Goal: Book appointment/travel/reservation

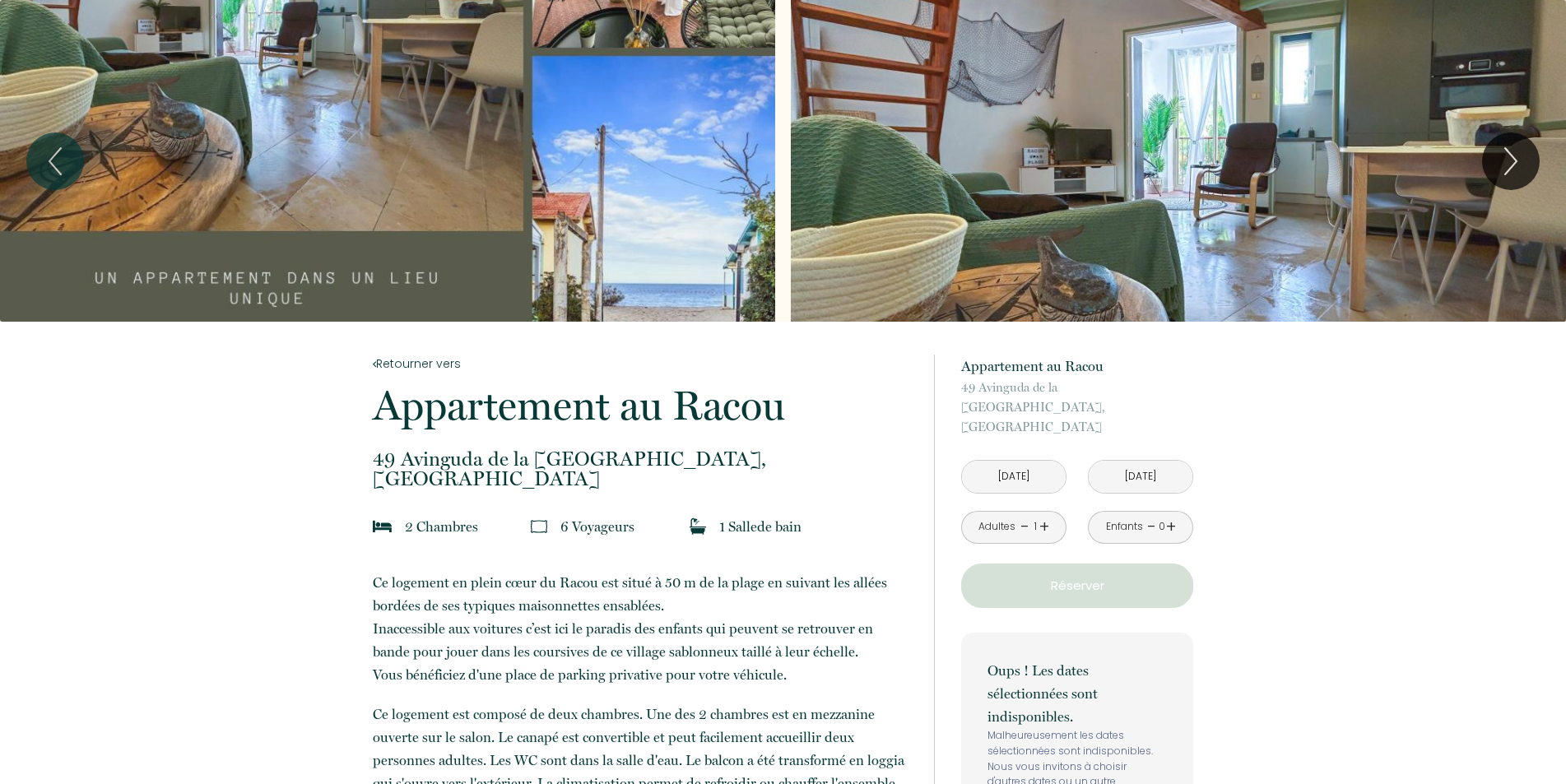
click at [1028, 461] on input "[DATE]" at bounding box center [1014, 477] width 104 height 32
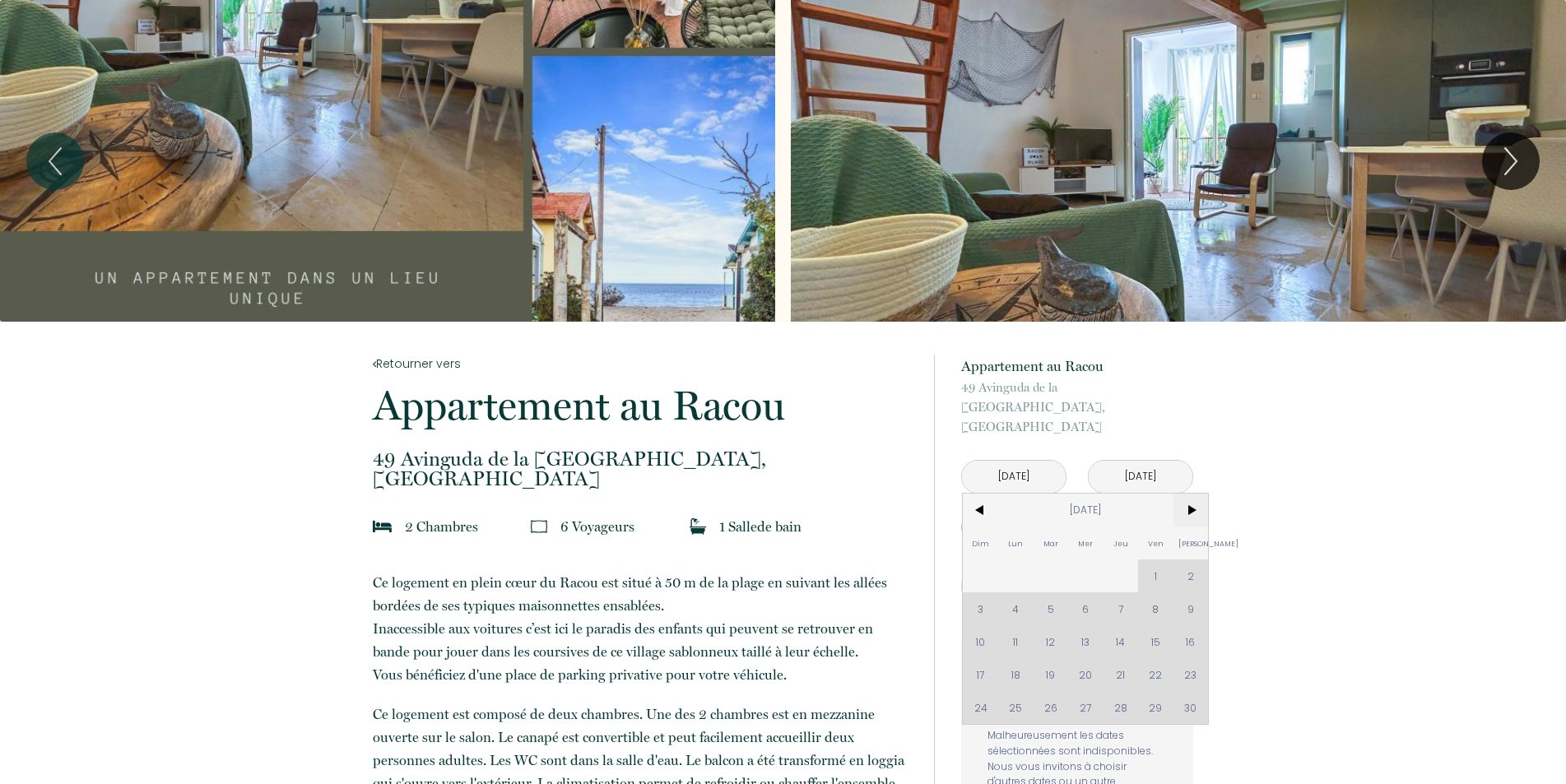
click at [1190, 494] on span ">" at bounding box center [1191, 510] width 36 height 33
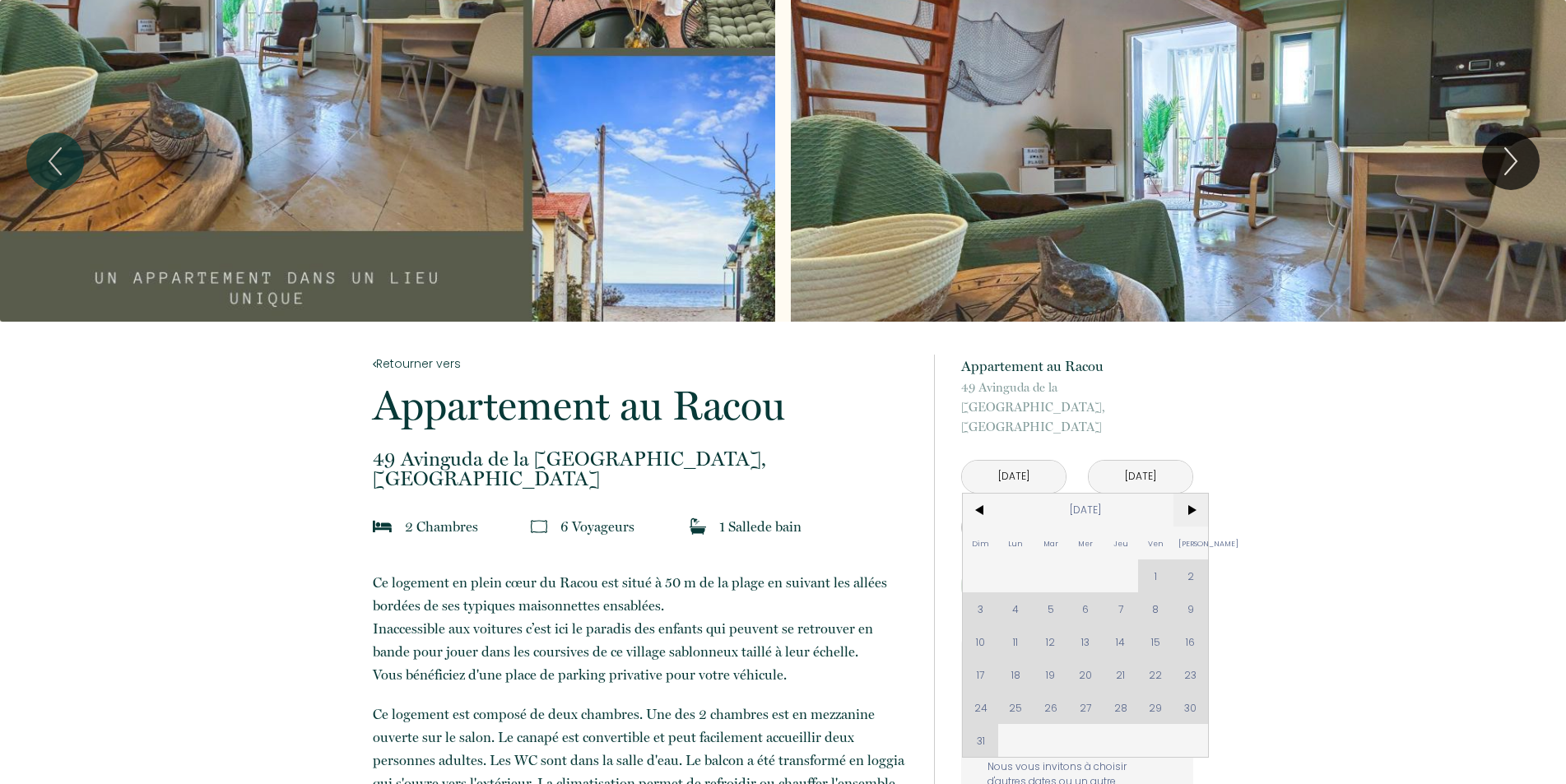
click at [1190, 494] on span ">" at bounding box center [1191, 510] width 36 height 33
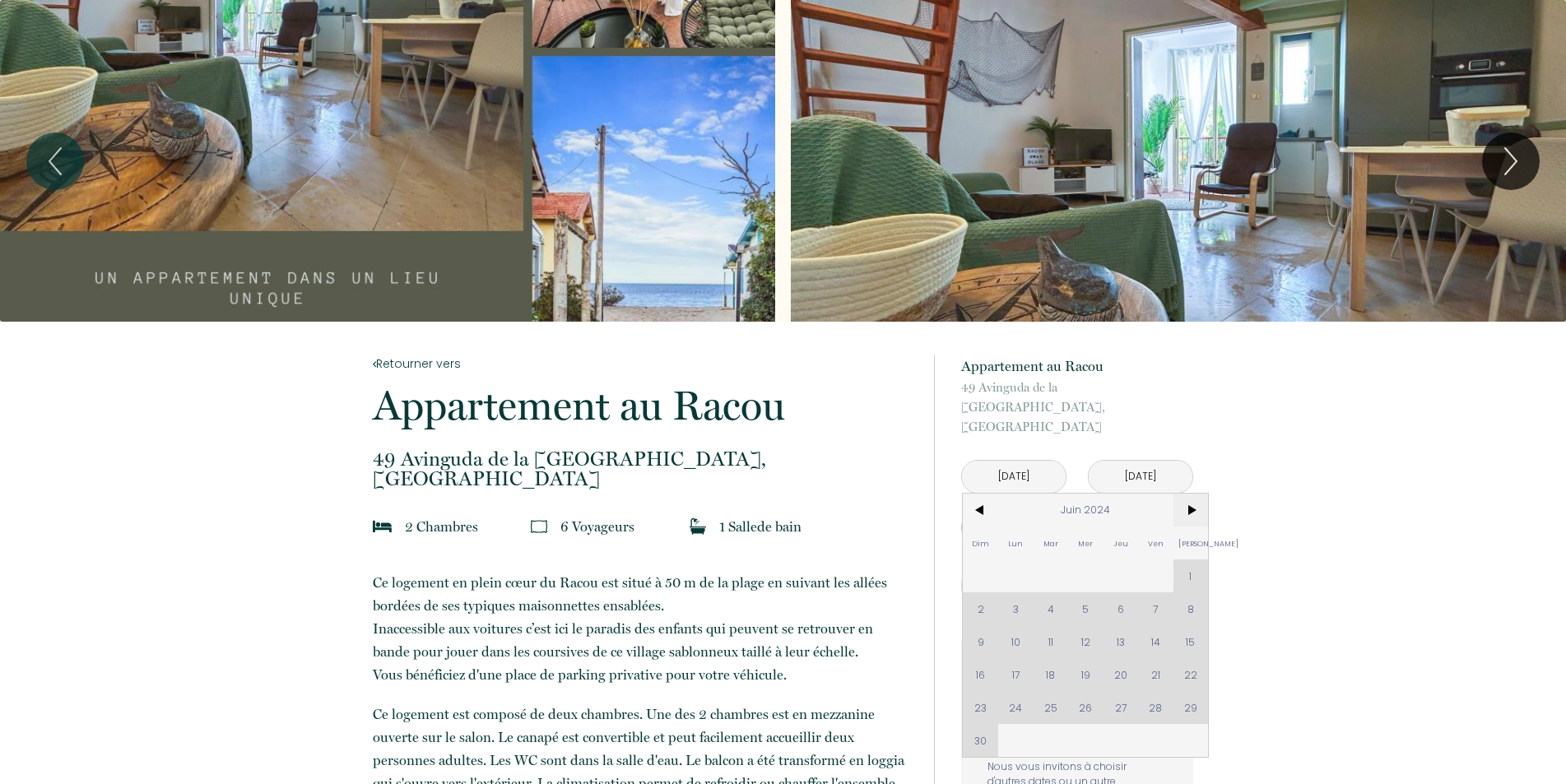
click at [1193, 494] on span ">" at bounding box center [1191, 510] width 36 height 33
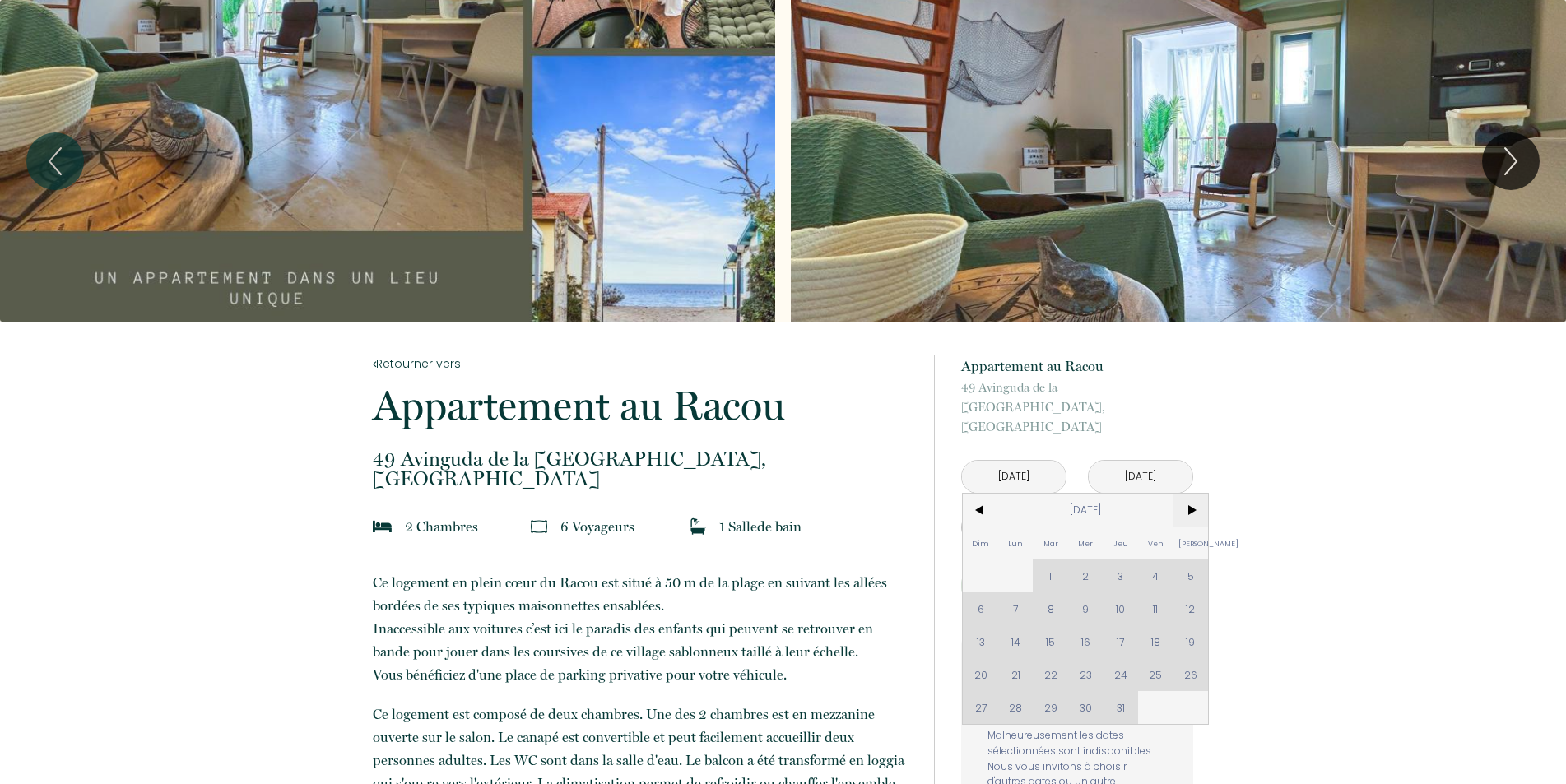
click at [1193, 494] on span ">" at bounding box center [1191, 510] width 36 height 33
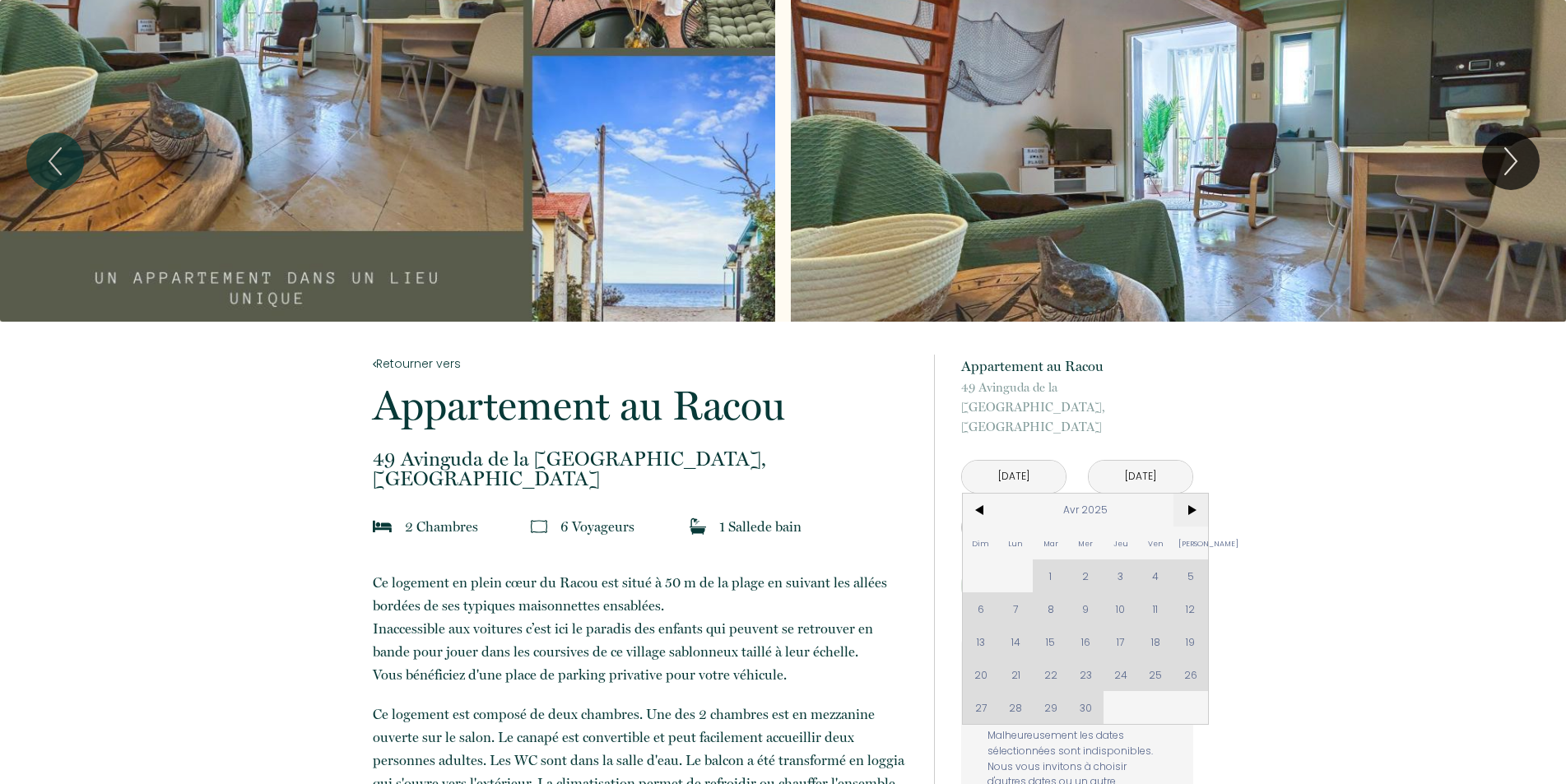
click at [1193, 494] on span ">" at bounding box center [1191, 510] width 36 height 33
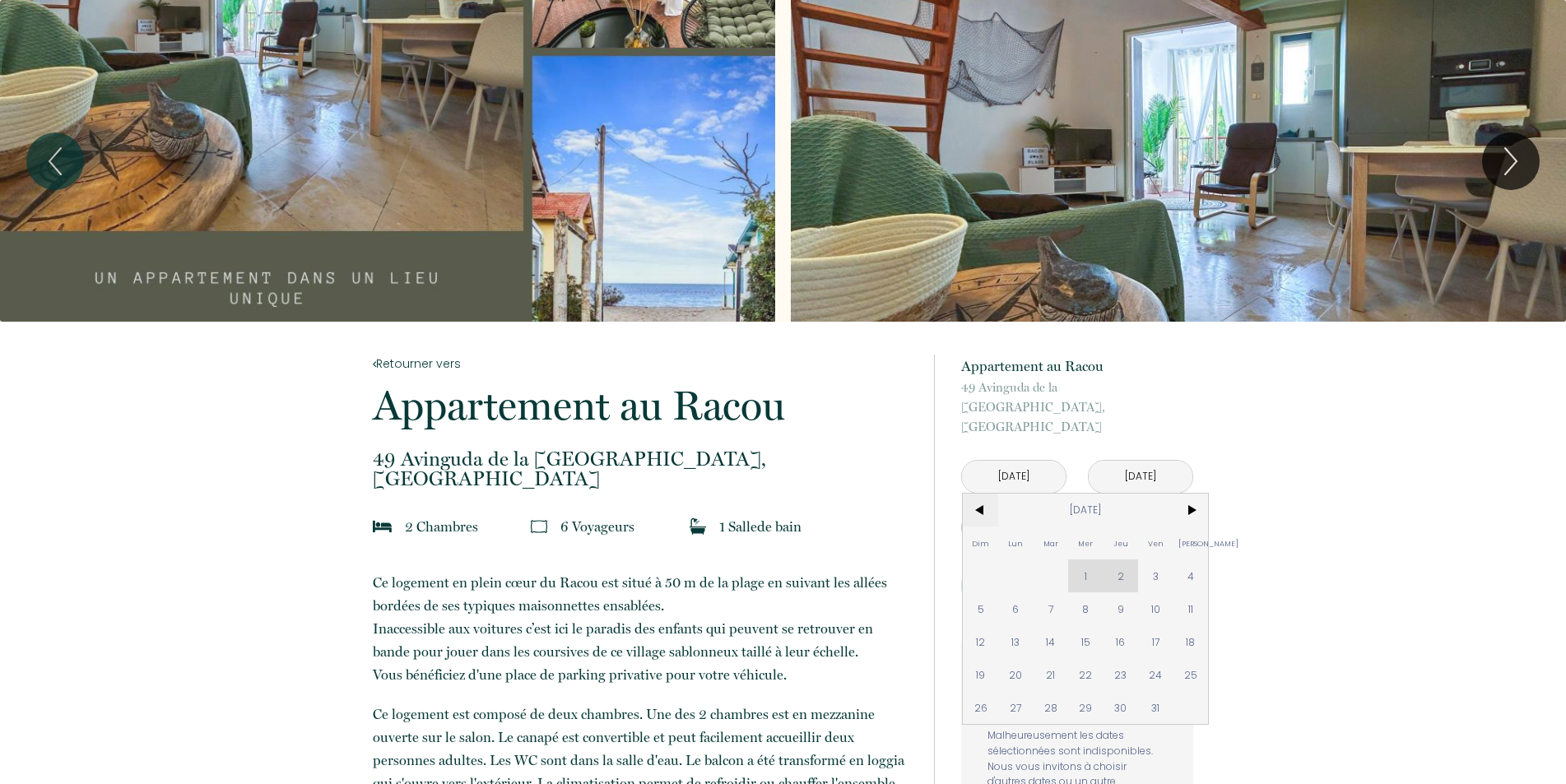
click at [975, 494] on span "<" at bounding box center [981, 510] width 36 height 33
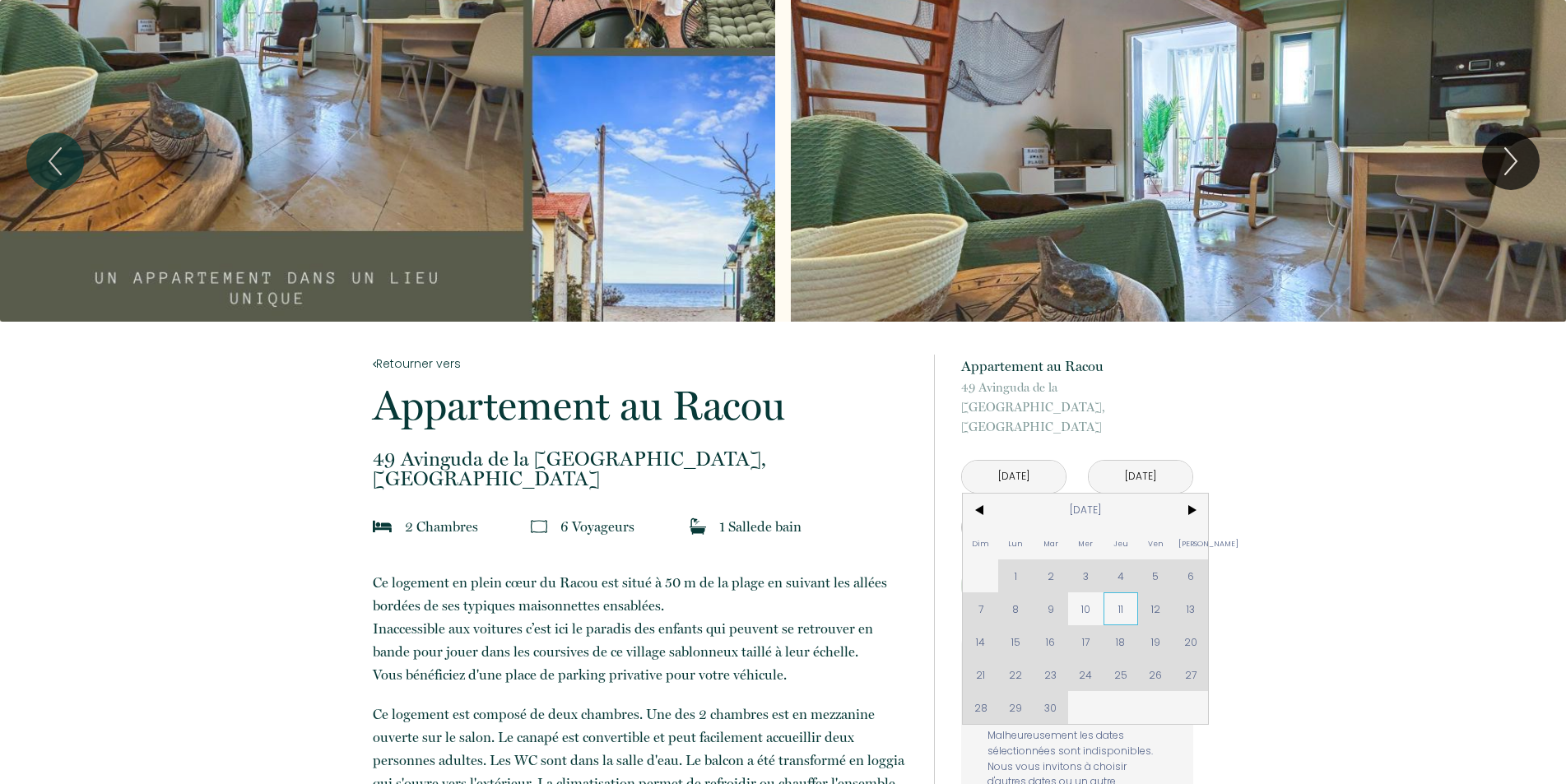
click at [1121, 592] on span "11" at bounding box center [1121, 608] width 36 height 33
type input "[DATE]"
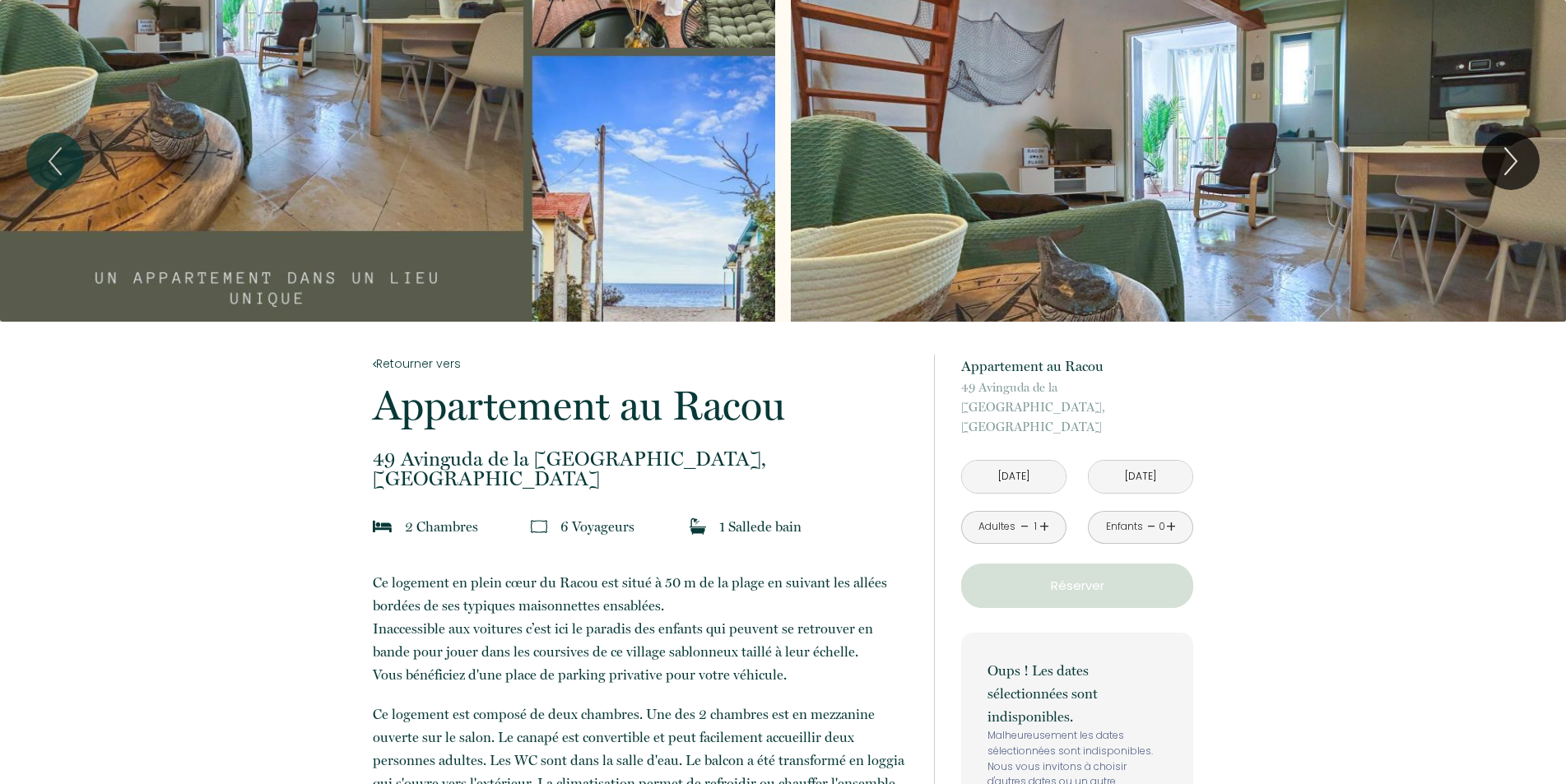
click at [975, 633] on div "Oups ! Les dates sélectionnées sont indisponibles. Malheureusement les dates sé…" at bounding box center [1077, 732] width 232 height 199
click at [1127, 461] on input "[DATE]" at bounding box center [1140, 477] width 104 height 32
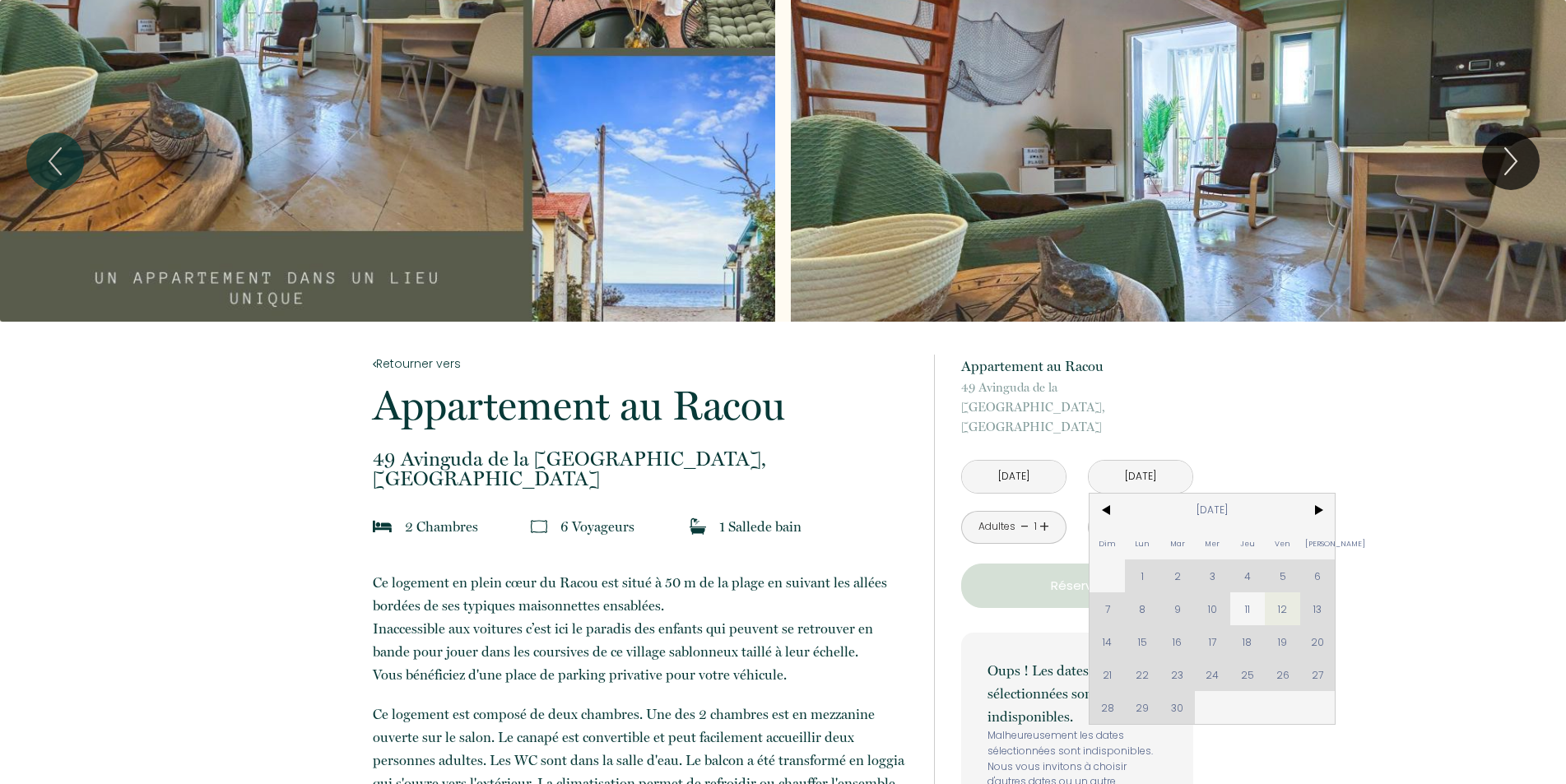
click at [1110, 623] on div "Dim Lun Mar Mer Jeu Ven Sam 1 2 3 4 5 6 7 8 9 10 11 12 13 14 15 16 17 18 19 20 …" at bounding box center [1212, 609] width 245 height 230
click at [1110, 622] on div "Dim Lun Mar Mer Jeu Ven Sam 1 2 3 4 5 6 7 8 9 10 11 12 13 14 15 16 17 18 19 20 …" at bounding box center [1212, 609] width 245 height 230
click at [1284, 592] on span "12" at bounding box center [1283, 608] width 36 height 33
